Goal: Book appointment/travel/reservation

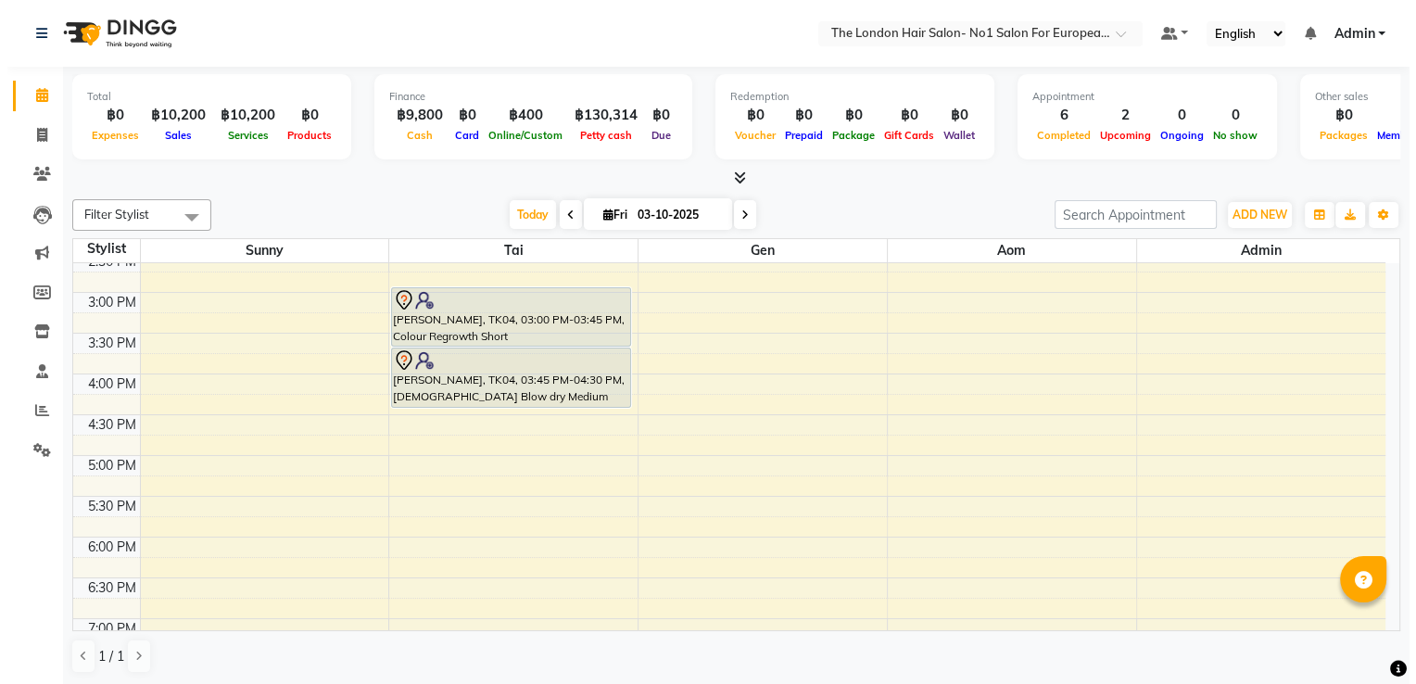
scroll to position [500, 0]
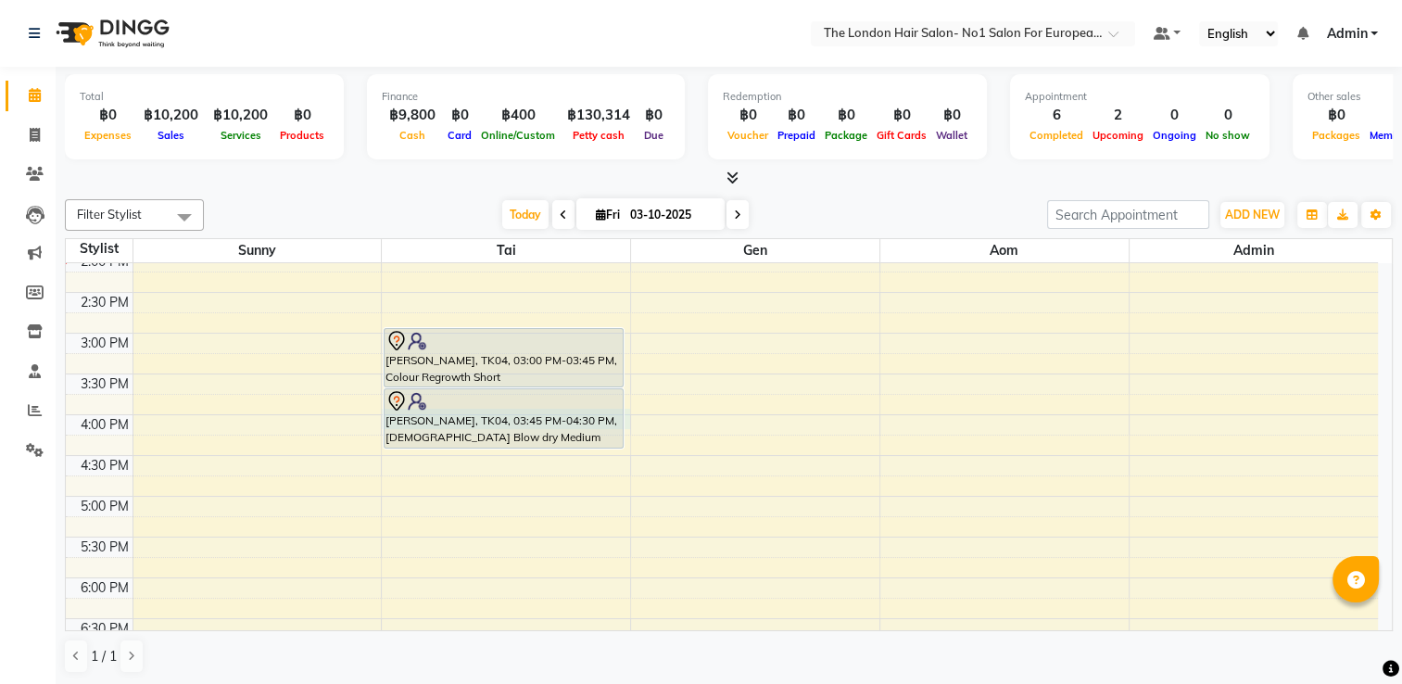
click at [626, 413] on div "8:00 AM 8:30 AM 9:00 AM 9:30 AM 10:00 AM 10:30 AM 11:00 AM 11:30 AM 12:00 PM 12…" at bounding box center [722, 292] width 1312 height 1059
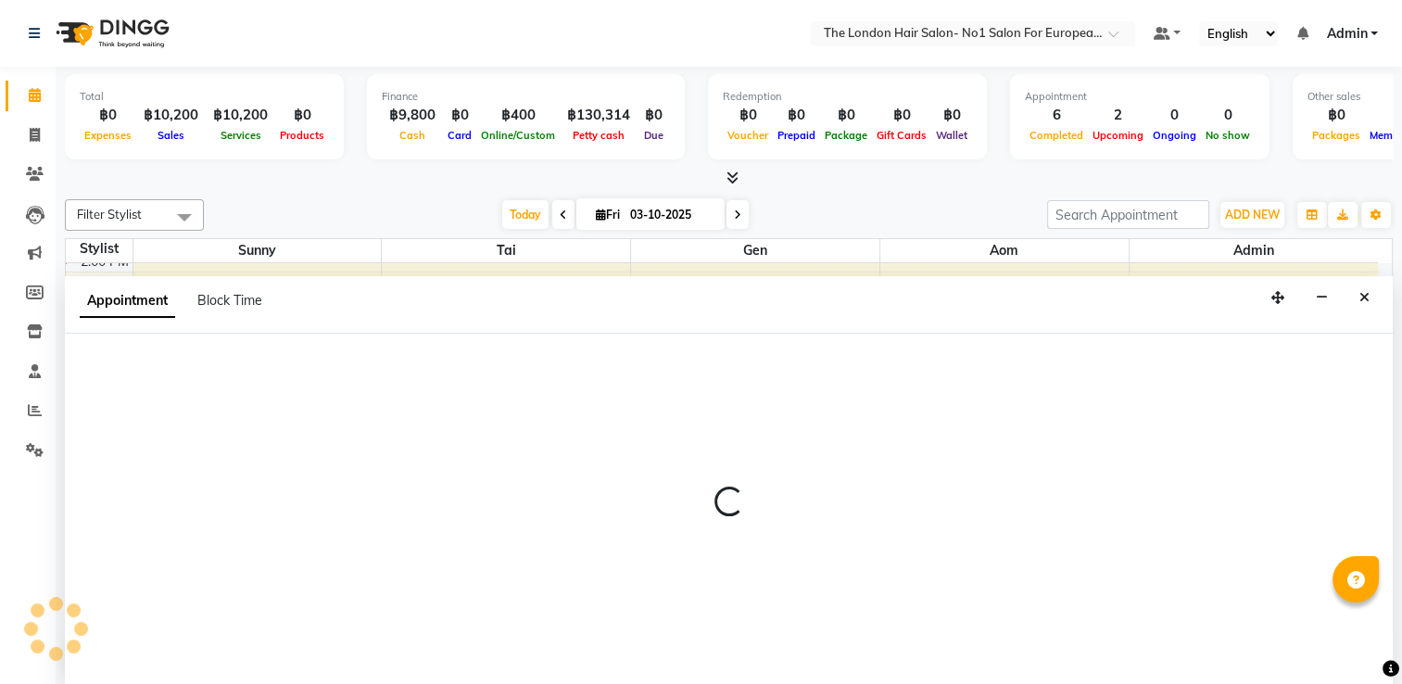
select select "91429"
select select "960"
select select "tentative"
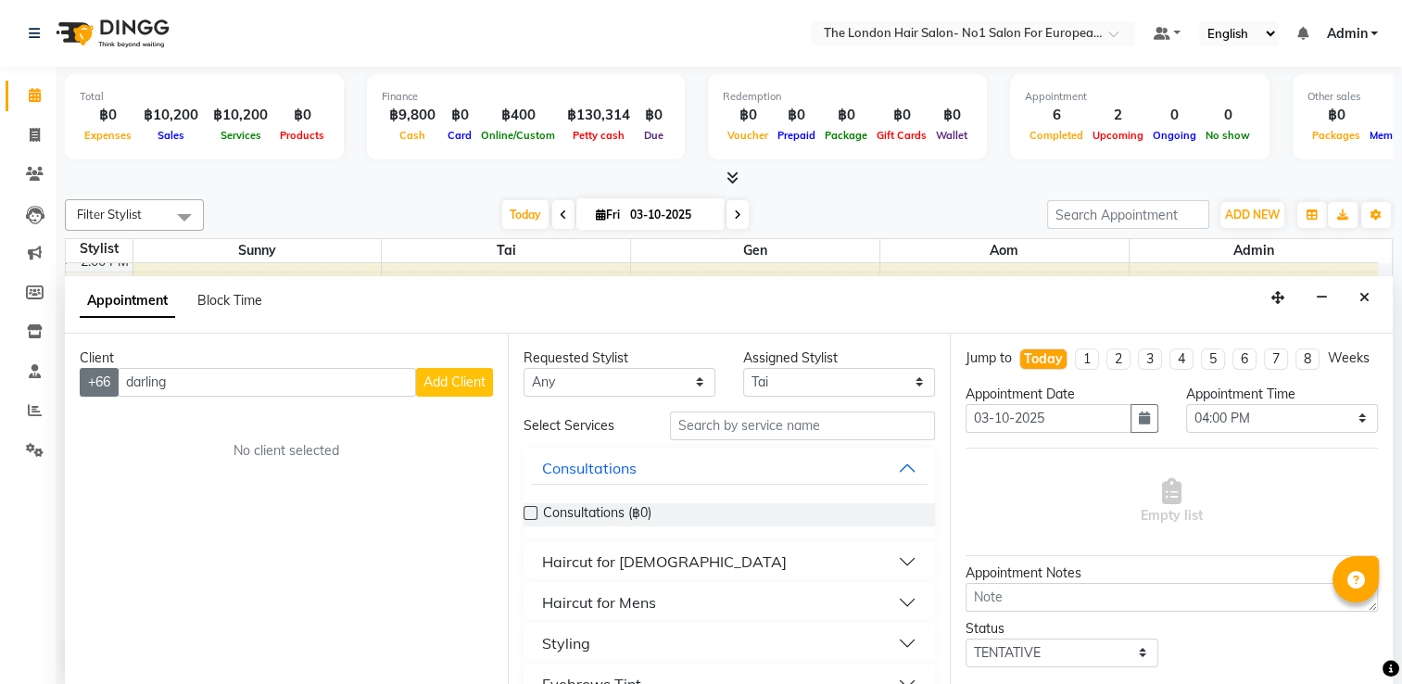
drag, startPoint x: 181, startPoint y: 387, endPoint x: 86, endPoint y: 383, distance: 94.6
click at [86, 383] on div "+66 darling Add Client" at bounding box center [286, 382] width 413 height 29
type input "822732164"
click at [469, 387] on span "Add Client" at bounding box center [455, 381] width 62 height 17
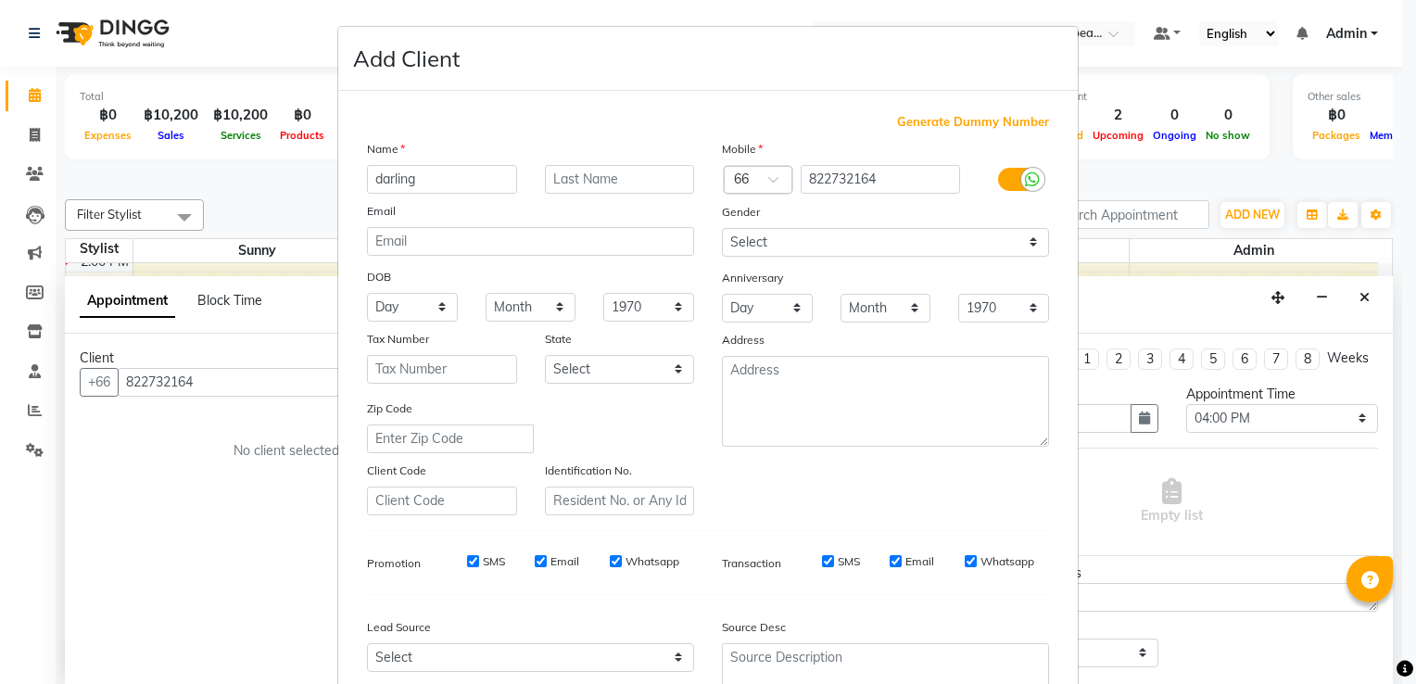
type input "darling"
drag, startPoint x: 995, startPoint y: 247, endPoint x: 967, endPoint y: 243, distance: 29.0
click at [994, 247] on select "Select [DEMOGRAPHIC_DATA] [DEMOGRAPHIC_DATA] Other Prefer Not To Say" at bounding box center [885, 242] width 327 height 29
select select "[DEMOGRAPHIC_DATA]"
click at [722, 229] on select "Select [DEMOGRAPHIC_DATA] [DEMOGRAPHIC_DATA] Other Prefer Not To Say" at bounding box center [885, 242] width 327 height 29
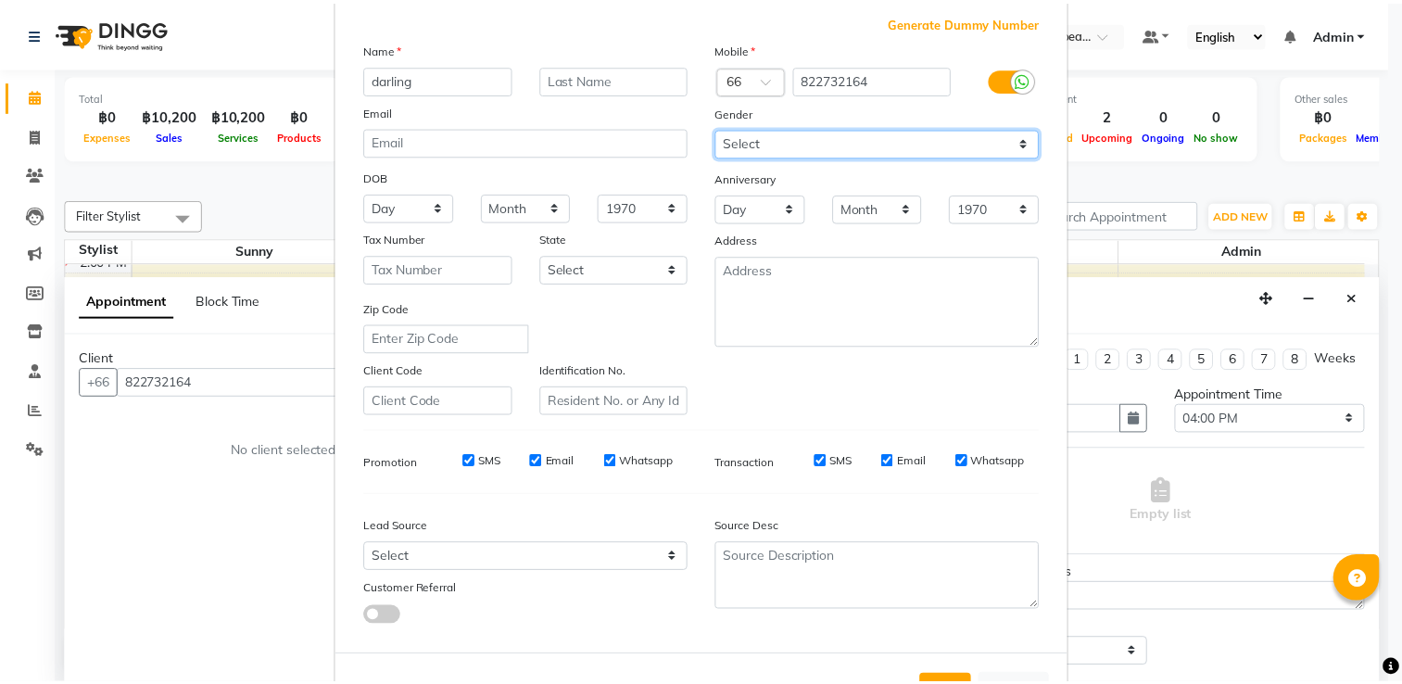
scroll to position [180, 0]
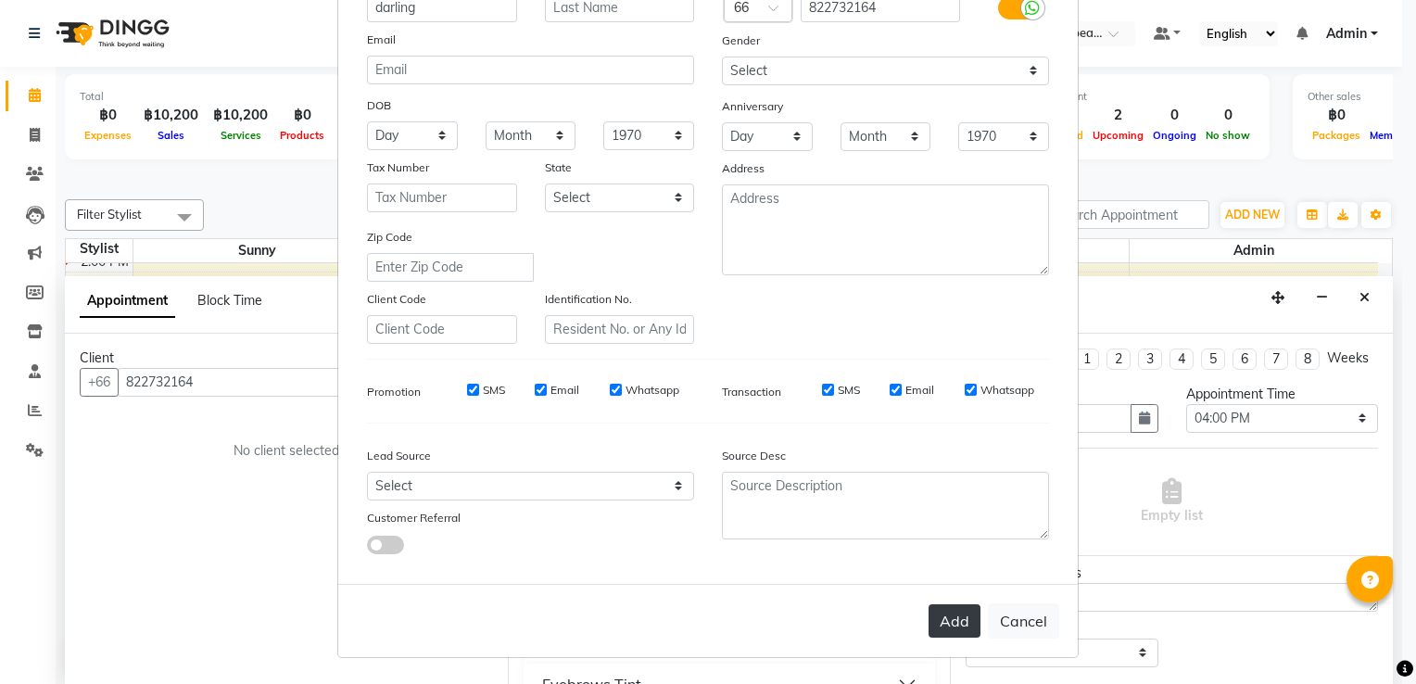
click at [950, 617] on button "Add" at bounding box center [955, 620] width 52 height 33
select select
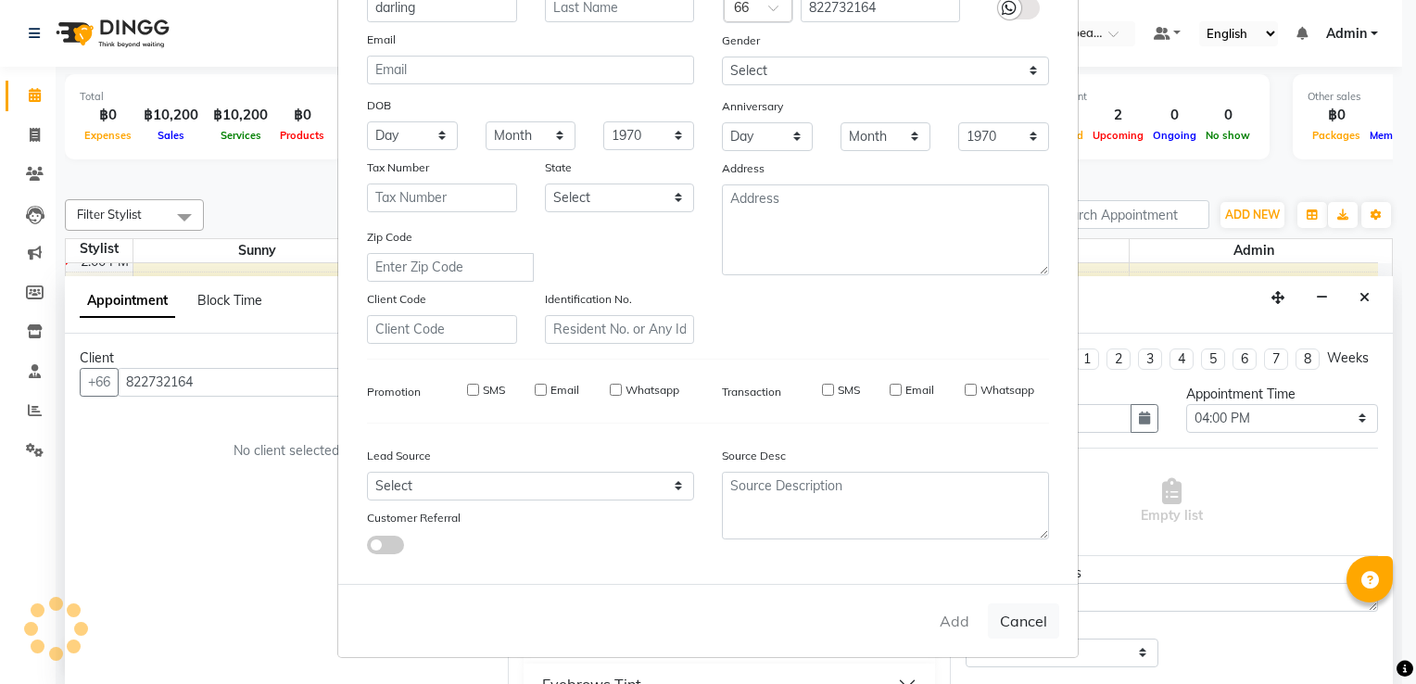
select select
checkbox input "false"
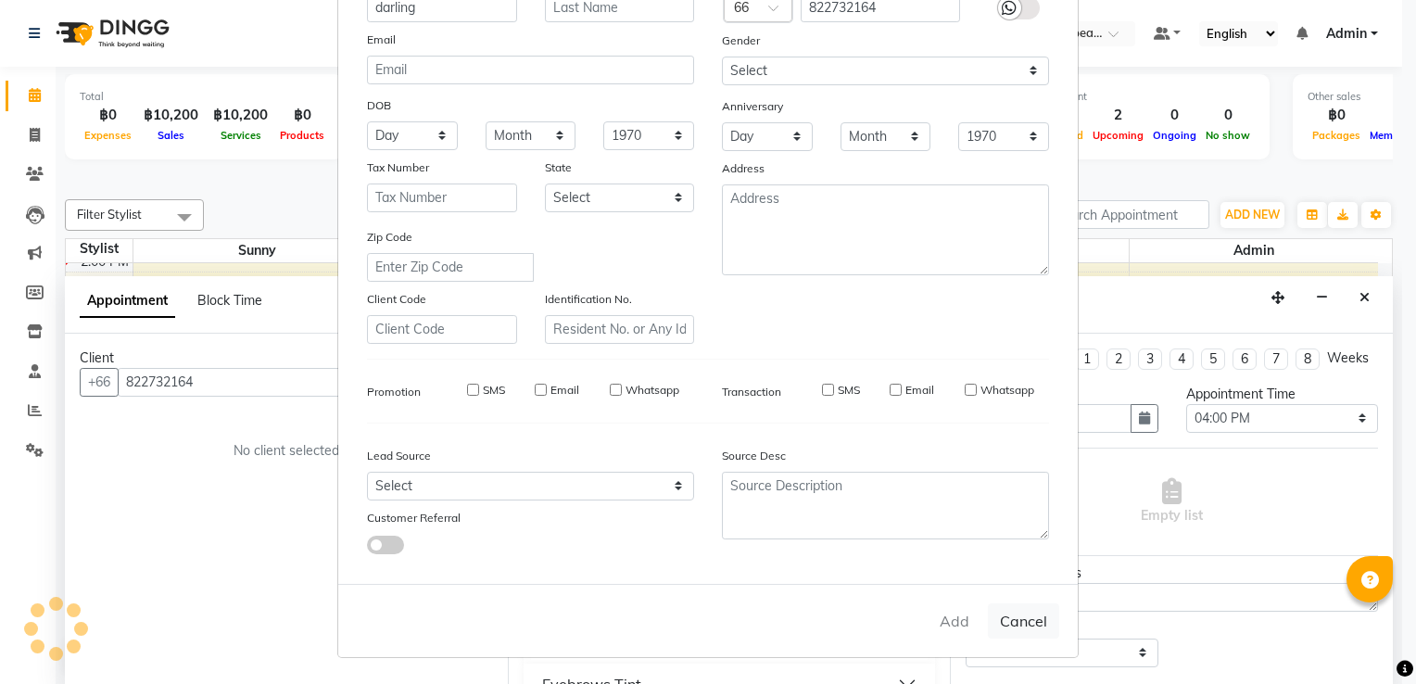
checkbox input "false"
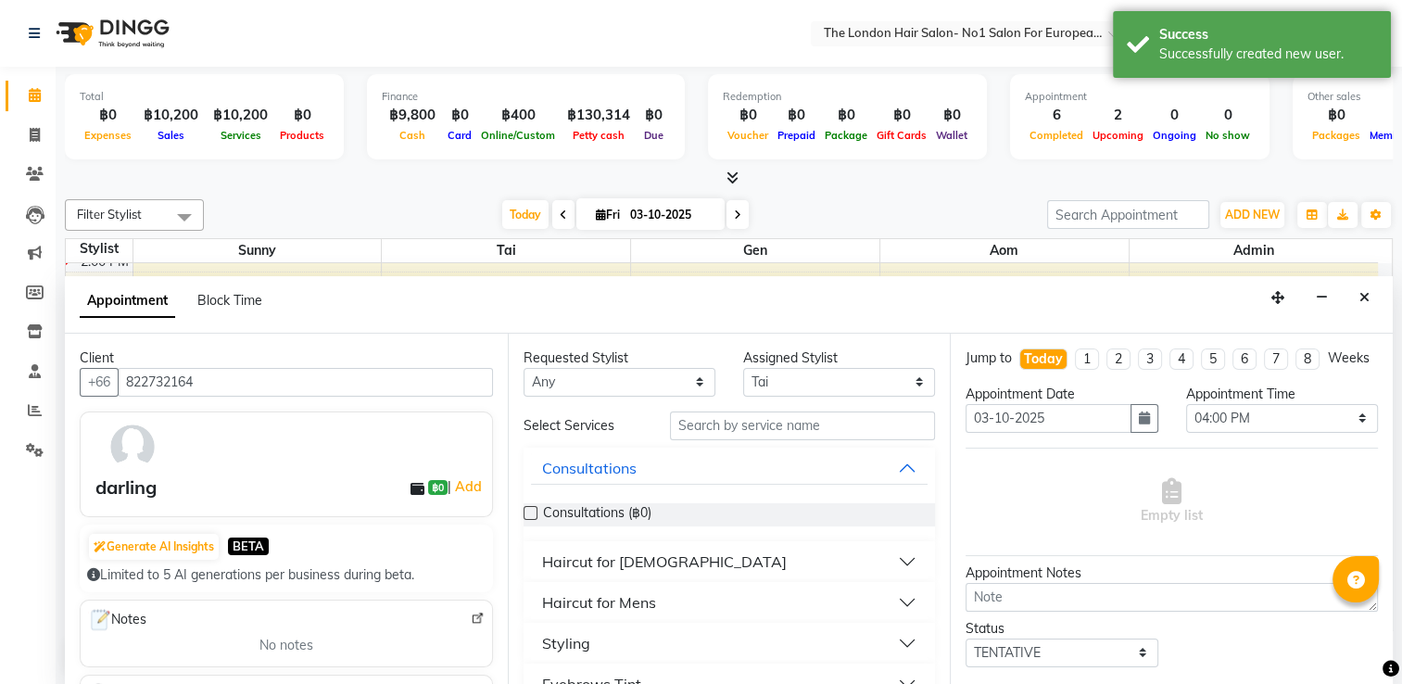
scroll to position [185, 0]
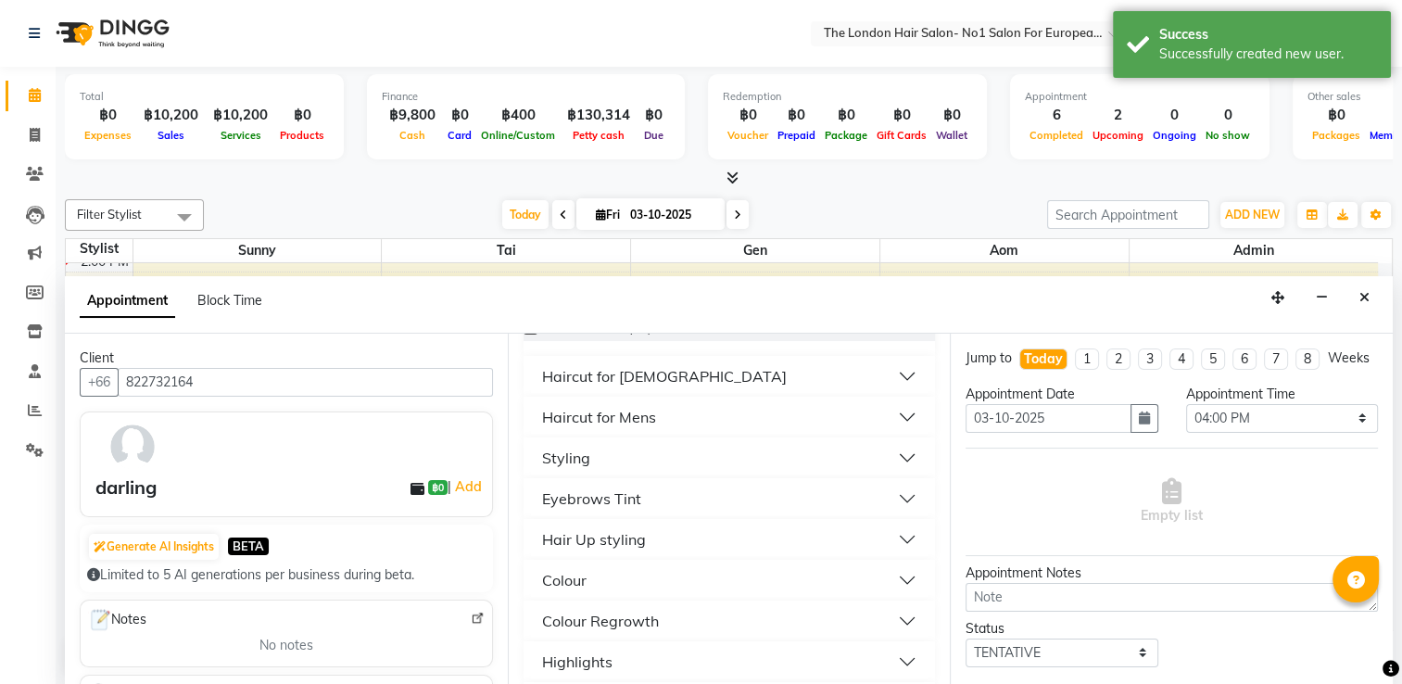
click at [674, 466] on button "Styling" at bounding box center [730, 457] width 398 height 33
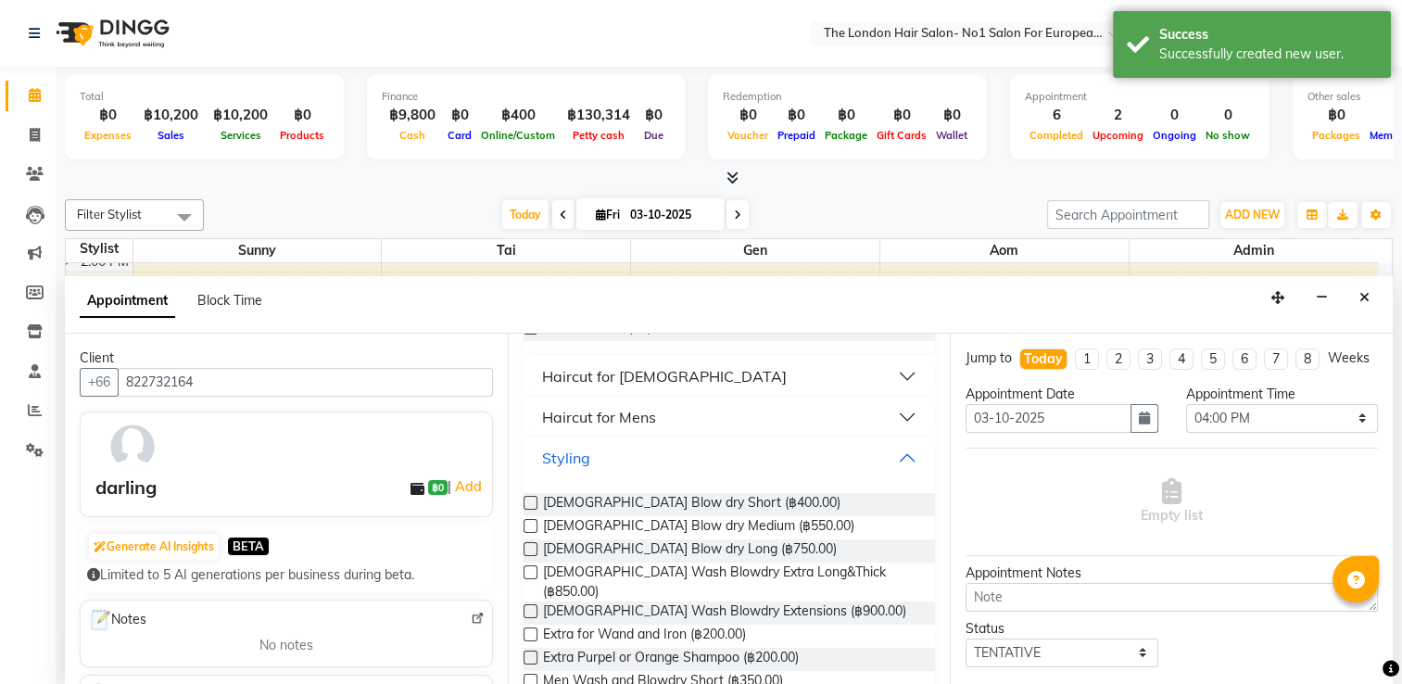
click at [675, 460] on button "Styling" at bounding box center [730, 457] width 398 height 33
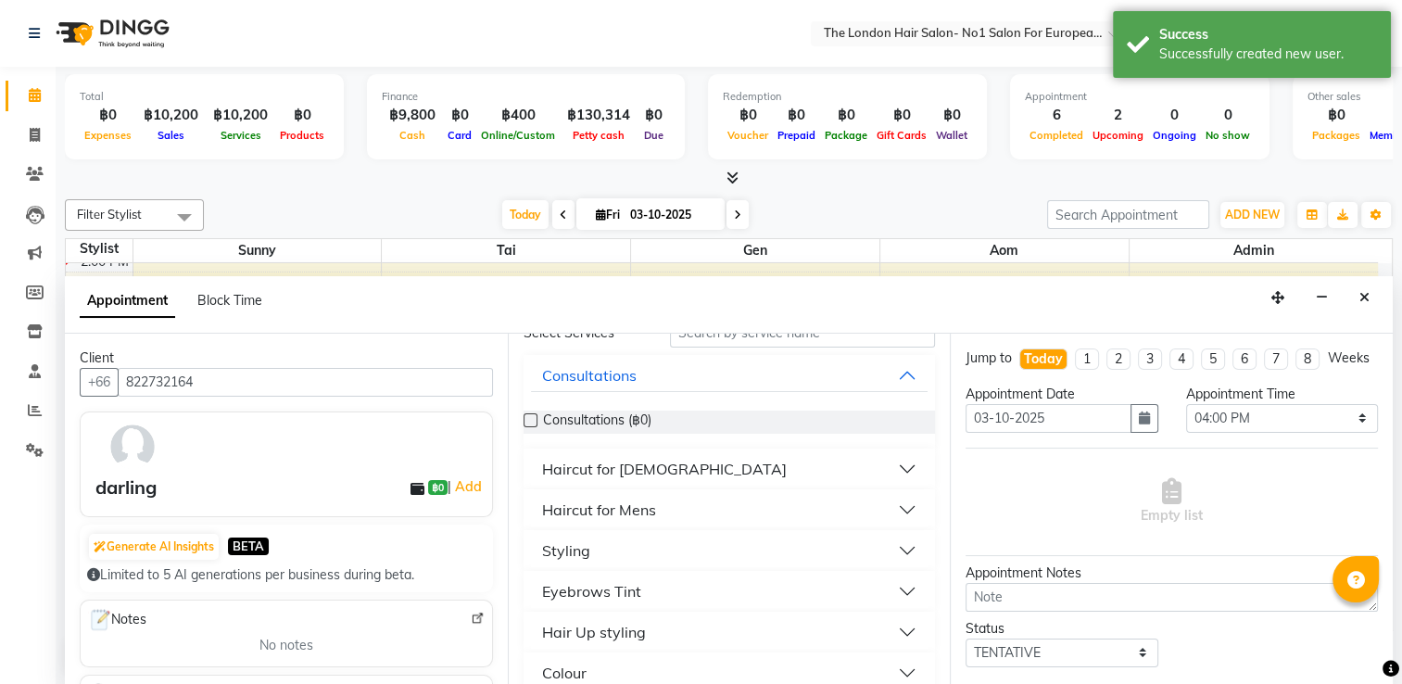
click at [681, 474] on button "Haircut for [DEMOGRAPHIC_DATA]" at bounding box center [730, 468] width 398 height 33
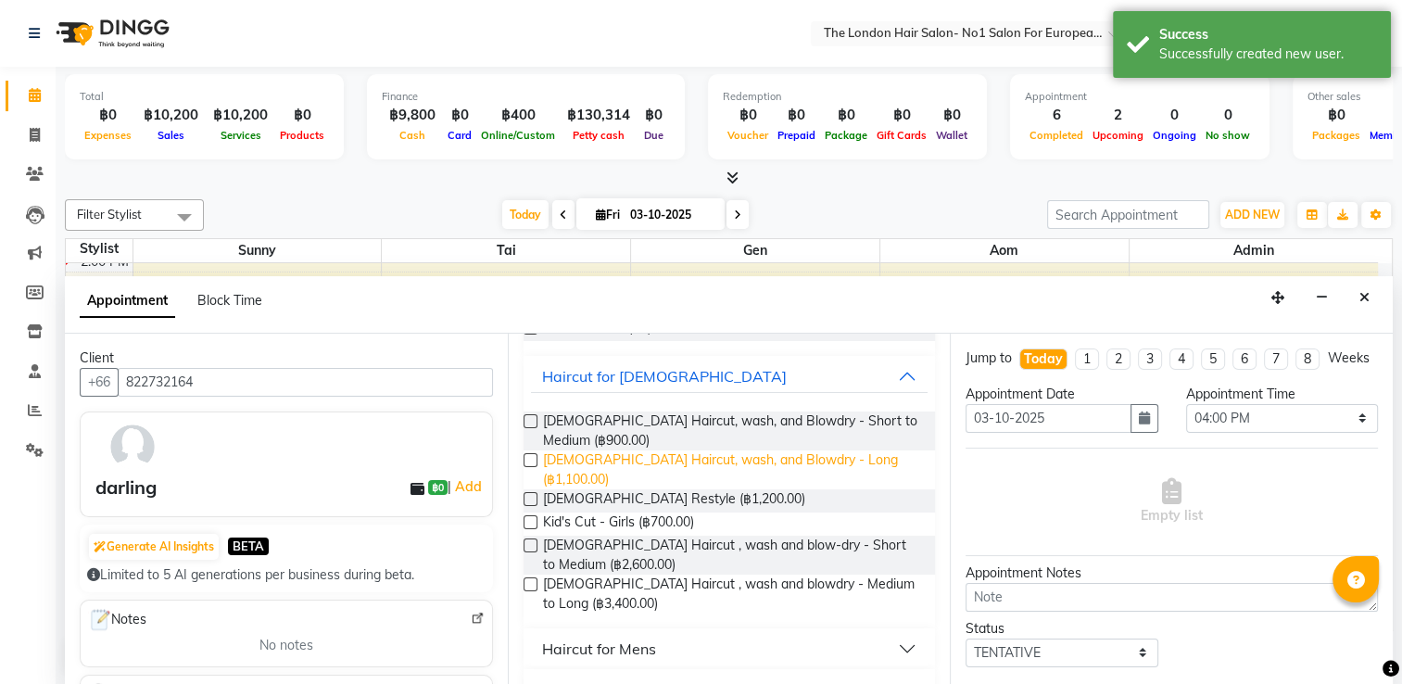
click at [693, 455] on span "[DEMOGRAPHIC_DATA] Haircut, wash, and Blowdry - Long (฿1,100.00)" at bounding box center [732, 469] width 378 height 39
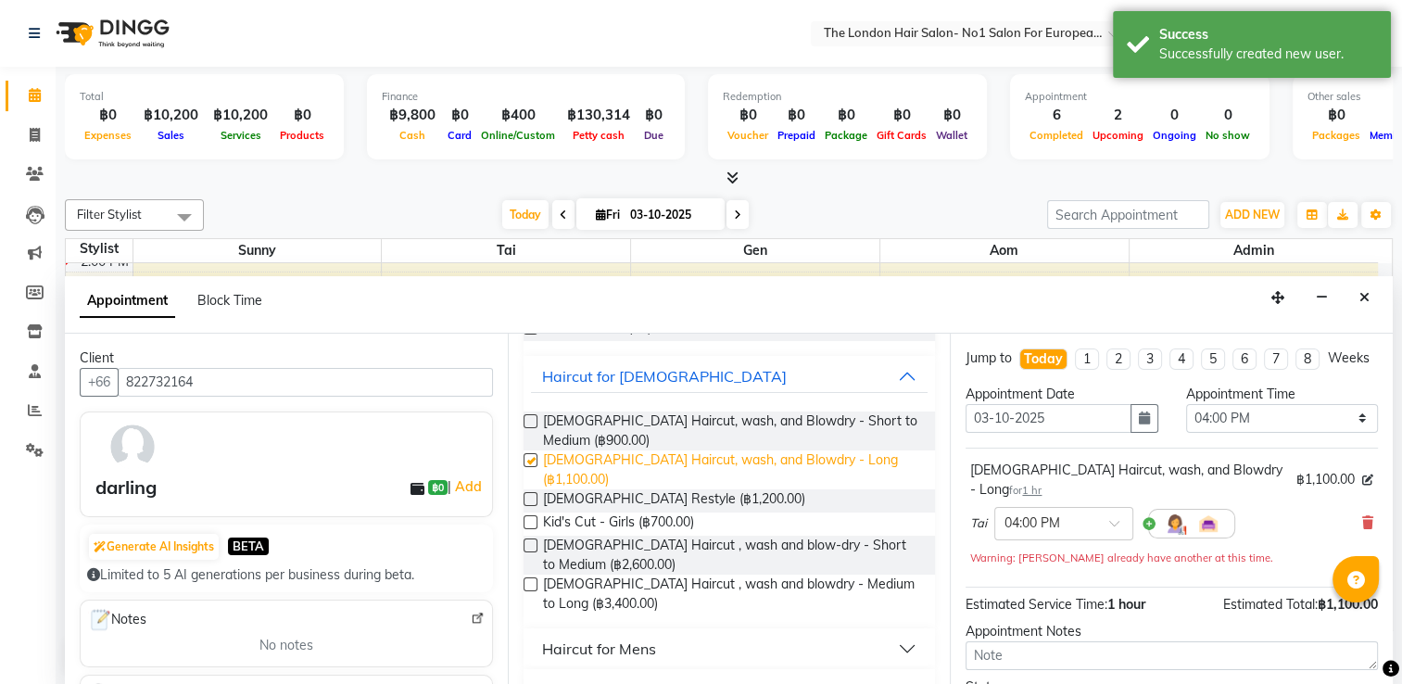
checkbox input "false"
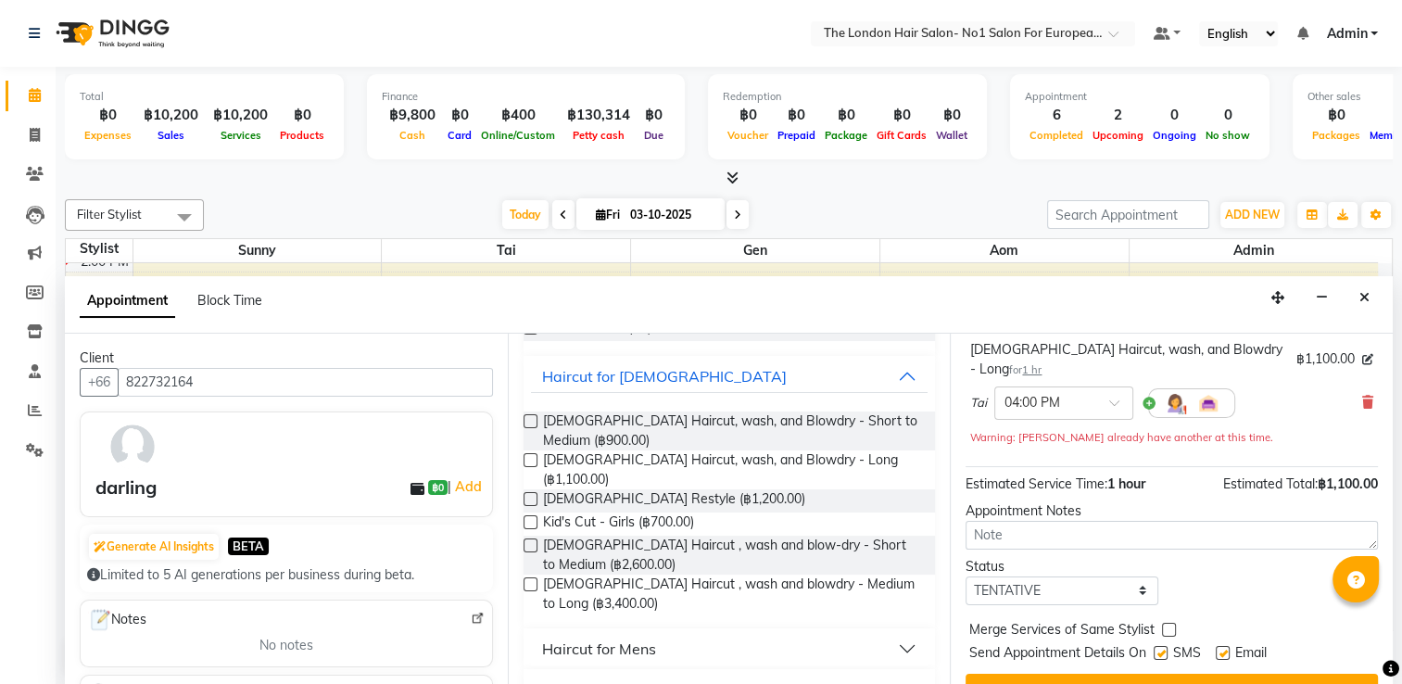
scroll to position [152, 0]
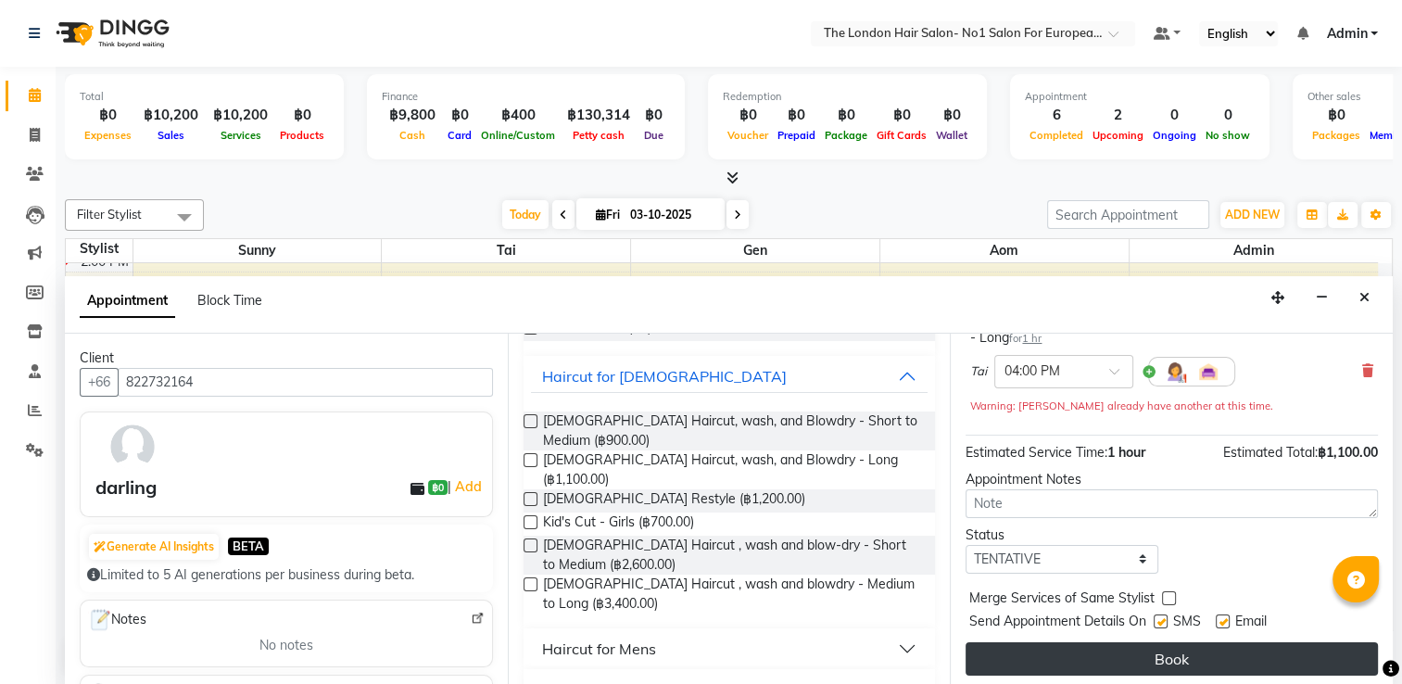
click at [1178, 655] on button "Book" at bounding box center [1172, 658] width 412 height 33
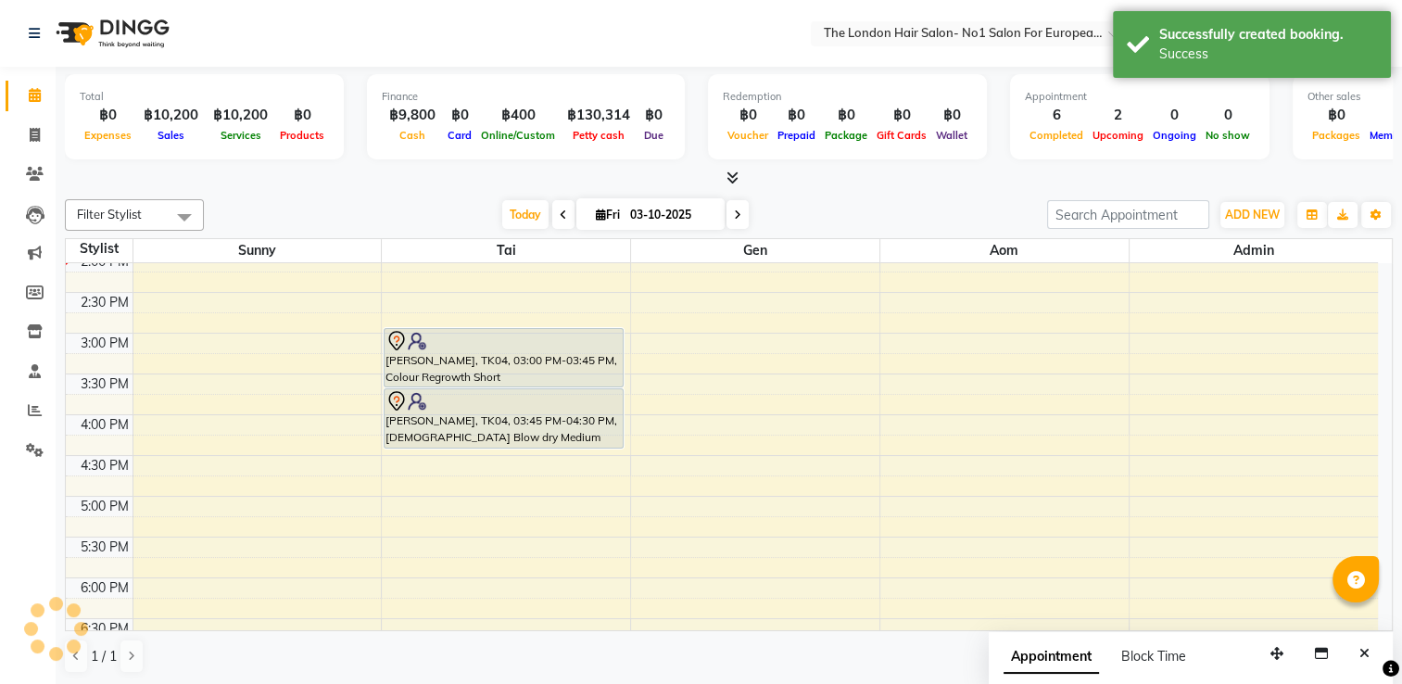
scroll to position [0, 0]
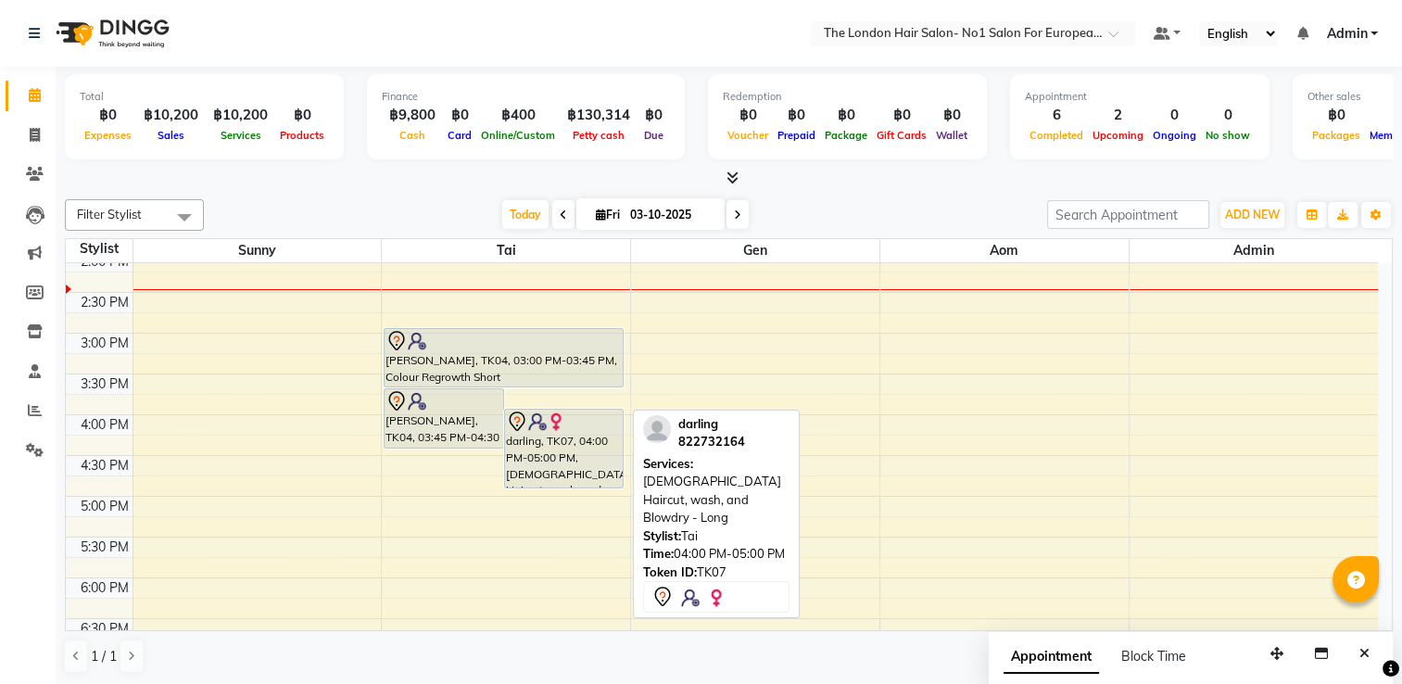
click at [599, 413] on div at bounding box center [564, 422] width 117 height 22
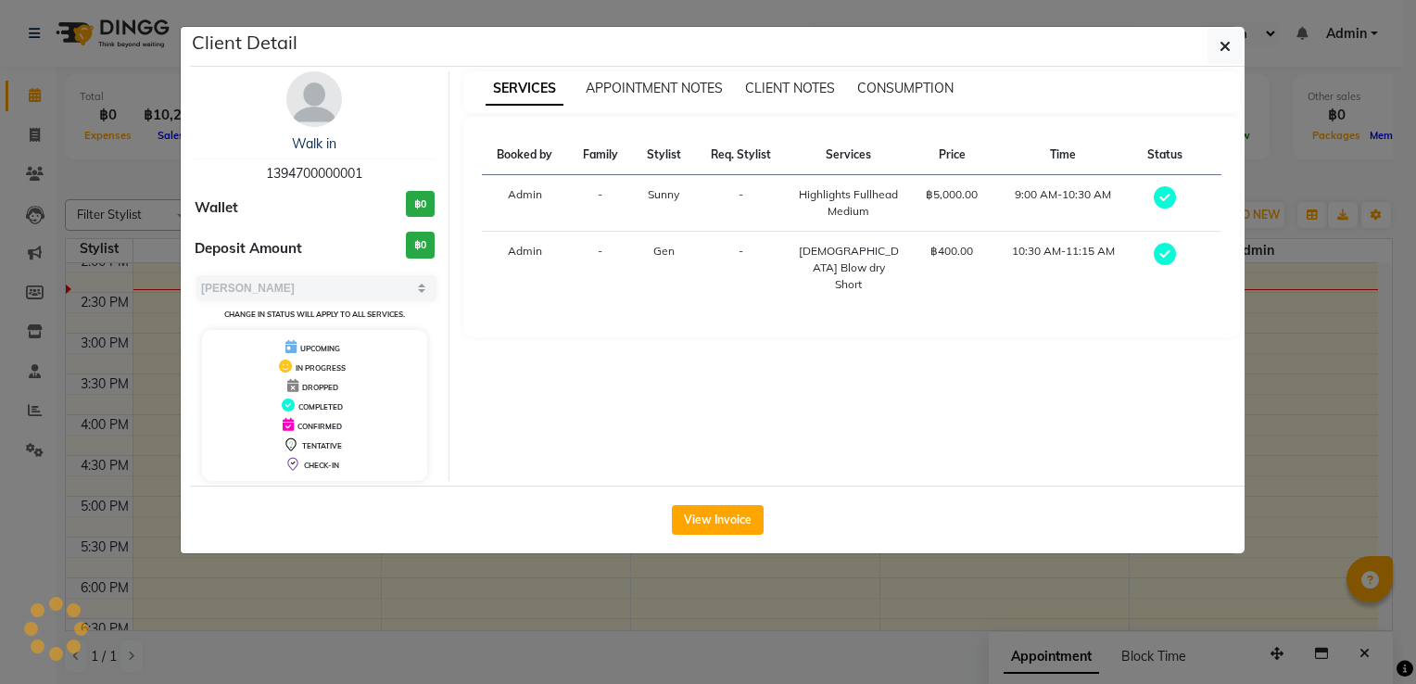
select select "7"
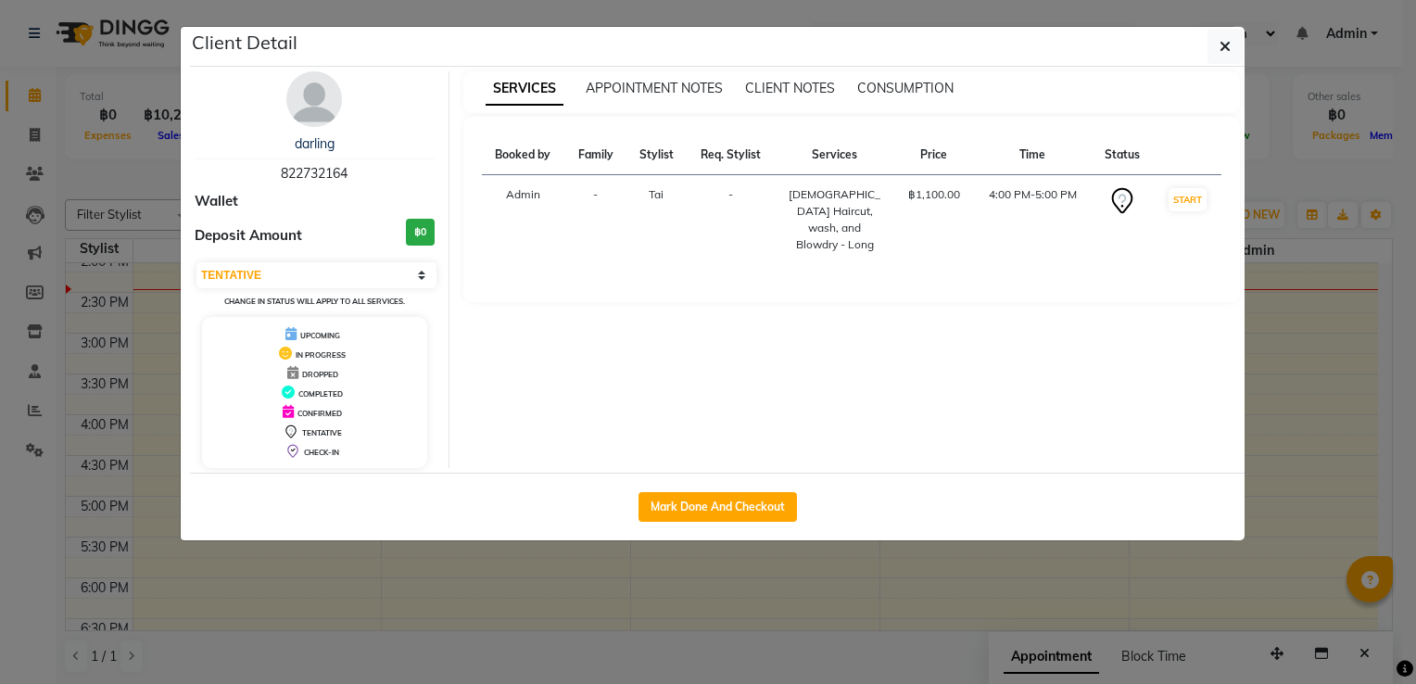
click at [912, 582] on ngb-modal-window "Client Detail darling 822732164 Wallet Deposit Amount ฿0 Select IN SERVICE CONF…" at bounding box center [708, 342] width 1416 height 684
